Goal: Task Accomplishment & Management: Manage account settings

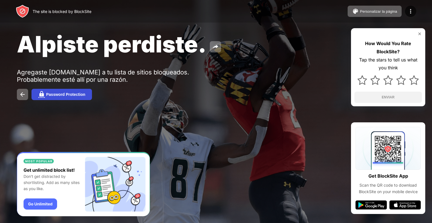
click at [53, 95] on div "Password Protection" at bounding box center [65, 94] width 39 height 5
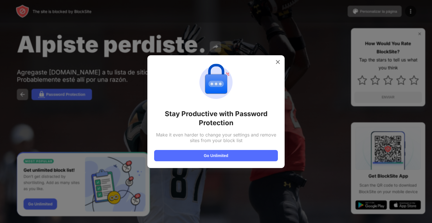
click at [24, 98] on div at bounding box center [216, 111] width 432 height 223
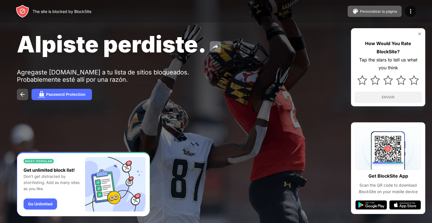
click at [23, 97] on img at bounding box center [22, 94] width 7 height 7
click at [418, 14] on div "The site is blocked by BlockSite Personalizar la página Editar la lista de bloq…" at bounding box center [216, 11] width 432 height 23
click at [386, 12] on div "Personalizar la página" at bounding box center [378, 11] width 37 height 4
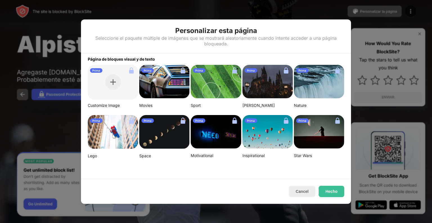
click at [77, 59] on div at bounding box center [216, 111] width 432 height 223
